Goal: Task Accomplishment & Management: Use online tool/utility

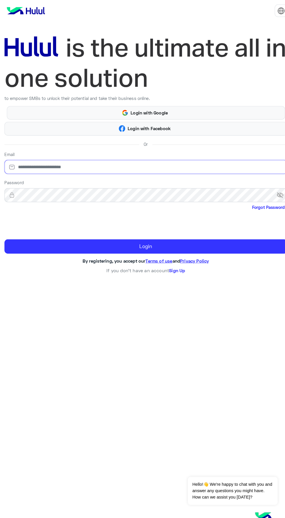
click at [204, 163] on input "email" at bounding box center [142, 163] width 276 height 14
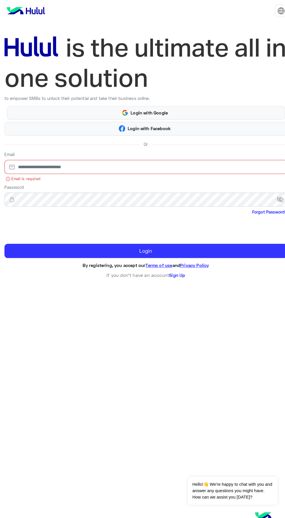
type input "**********"
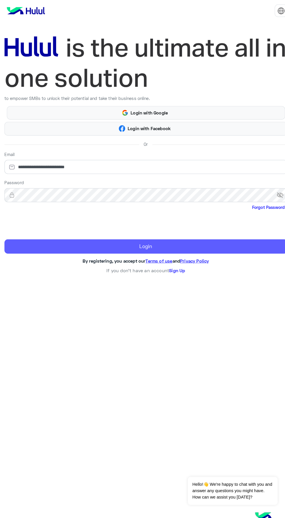
click at [142, 241] on button "Login" at bounding box center [142, 241] width 276 height 14
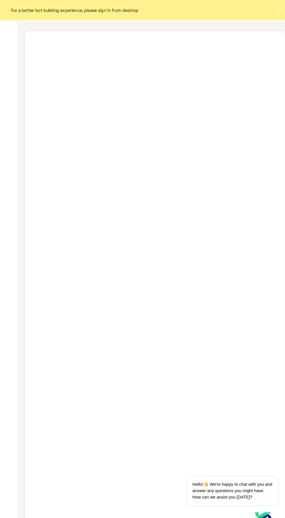
click at [276, 14] on div "For a better bot building experience, please sign in from desktop ×" at bounding box center [142, 10] width 285 height 20
click at [275, 12] on button "×" at bounding box center [273, 10] width 6 height 6
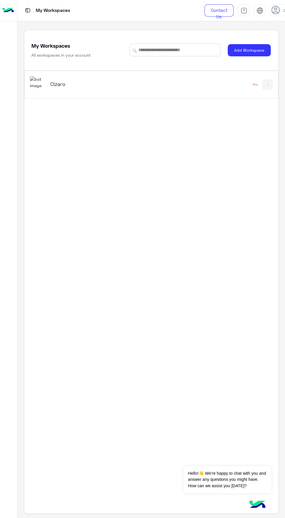
click at [164, 89] on div "Cizaro" at bounding box center [102, 84] width 145 height 17
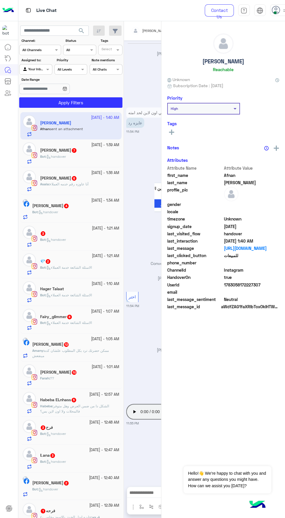
scroll to position [600, 0]
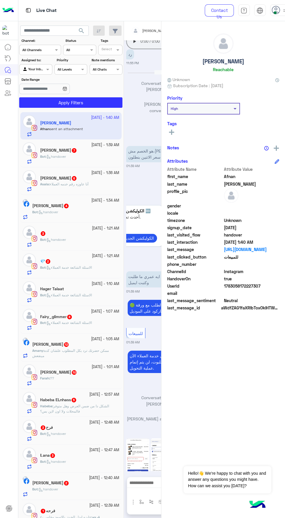
click at [277, 21] on div "[PERSON_NAME] Reachable Unknown Subscription Date : [DATE] Priority High Tags S…" at bounding box center [223, 268] width 124 height 495
click at [275, 13] on span at bounding box center [275, 12] width 3 height 3
